Goal: Subscribe to service/newsletter

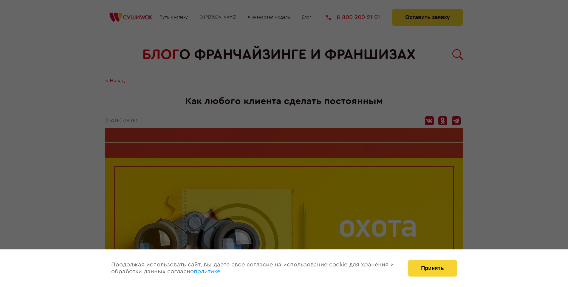
scroll to position [807, 0]
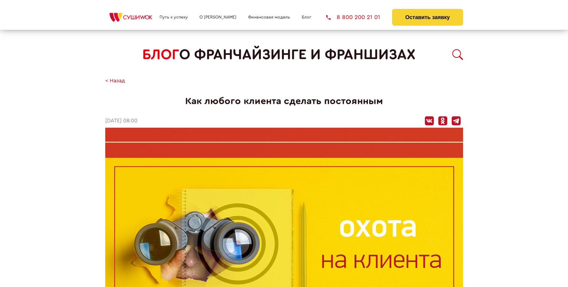
scroll to position [633, 0]
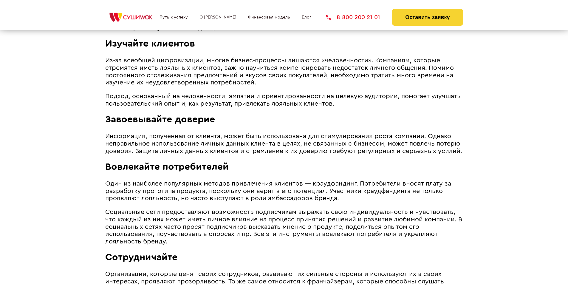
click at [281, 134] on span "Информация, полученная от клиента, может быть использована для стимулирования р…" at bounding box center [283, 143] width 357 height 21
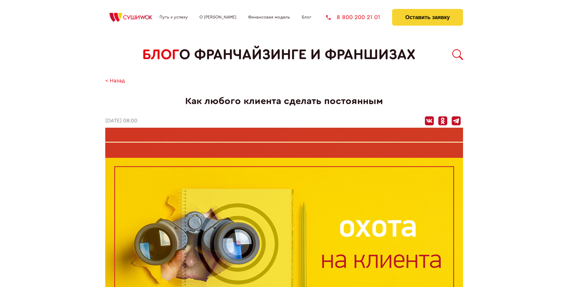
scroll to position [807, 0]
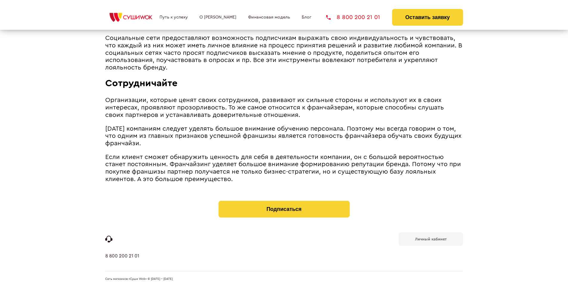
click at [430, 238] on b "Личный кабинет" at bounding box center [431, 239] width 32 height 4
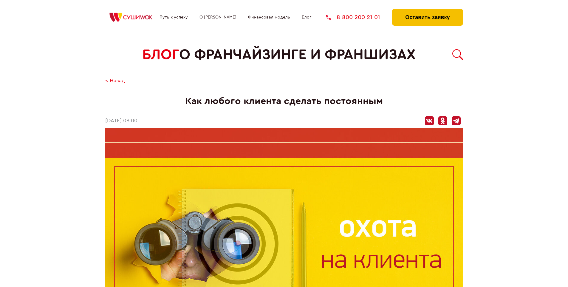
click at [427, 10] on button "Оставить заявку" at bounding box center [427, 17] width 71 height 17
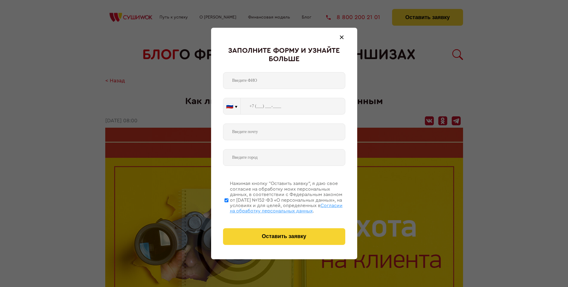
click at [276, 207] on span "Согласии на обработку персональных данных" at bounding box center [286, 208] width 113 height 10
click at [228, 207] on input "Нажимая кнопку “Оставить заявку”, я даю свое согласие на обработку моих персона…" at bounding box center [226, 200] width 4 height 48
checkbox input "false"
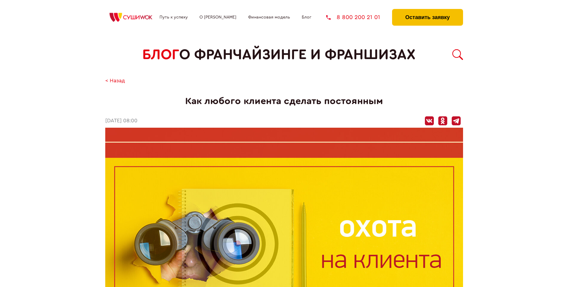
click at [427, 10] on button "Оставить заявку" at bounding box center [427, 17] width 71 height 17
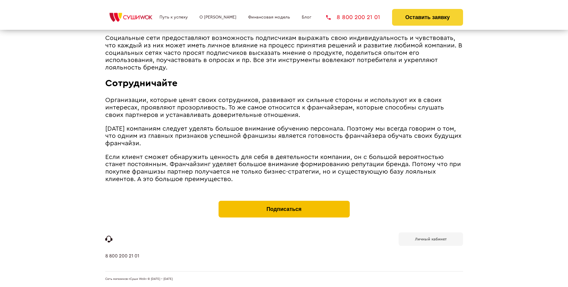
click at [284, 202] on button "Подписаться" at bounding box center [283, 209] width 131 height 17
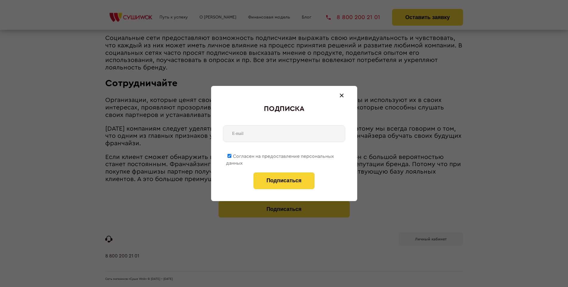
click at [280, 155] on span "Согласен на предоставление персональных данных" at bounding box center [280, 160] width 108 height 12
click at [231, 155] on input "Согласен на предоставление персональных данных" at bounding box center [229, 156] width 4 height 4
checkbox input "false"
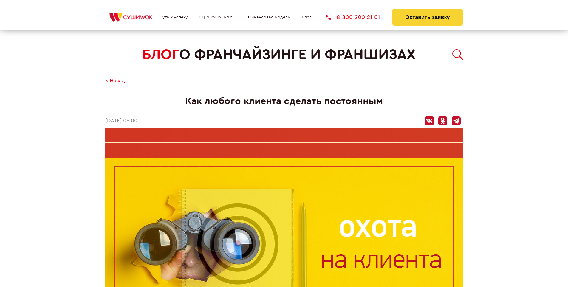
scroll to position [807, 0]
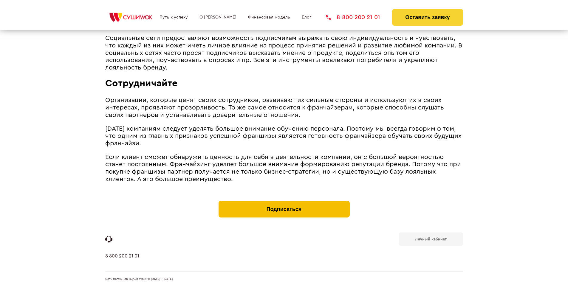
click at [284, 202] on button "Подписаться" at bounding box center [283, 209] width 131 height 17
